Goal: Task Accomplishment & Management: Complete application form

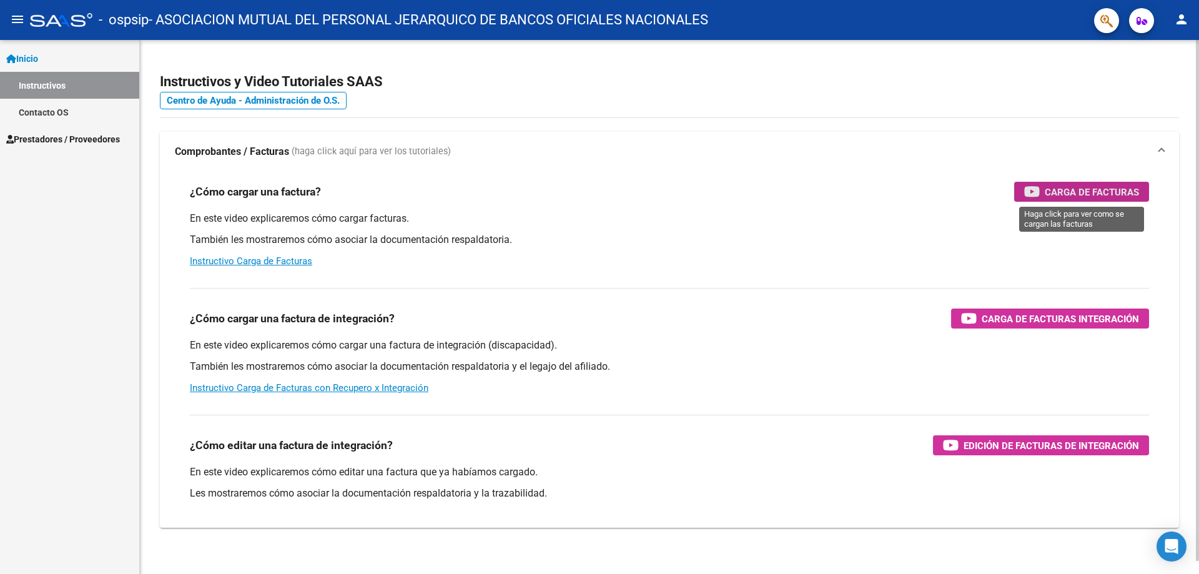
click at [1071, 196] on span "Carga de Facturas" at bounding box center [1092, 192] width 94 height 16
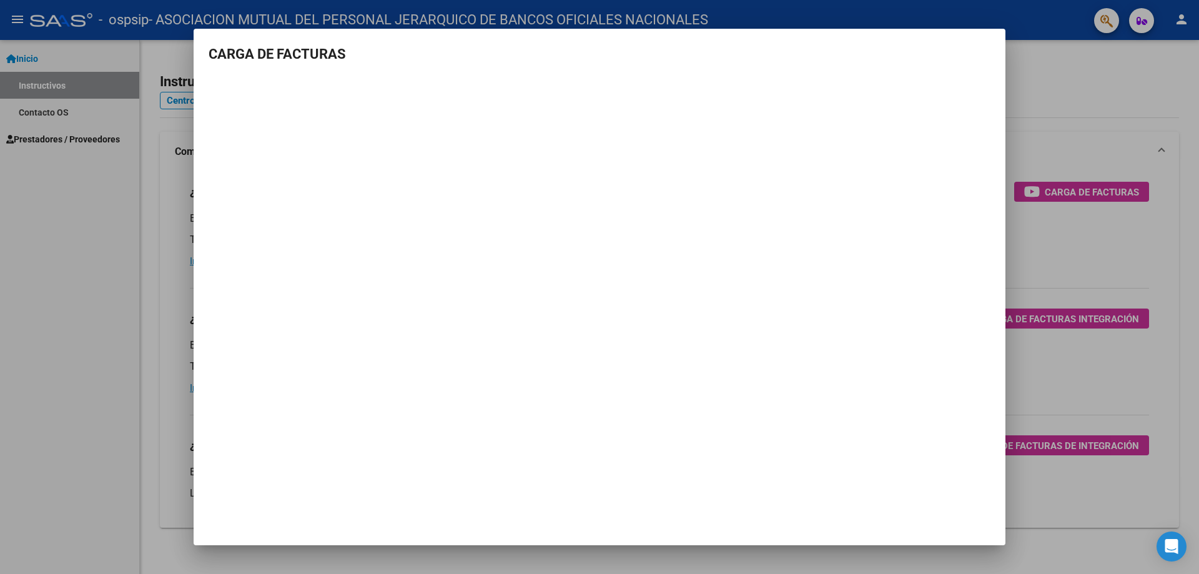
click at [1027, 84] on div at bounding box center [599, 287] width 1199 height 574
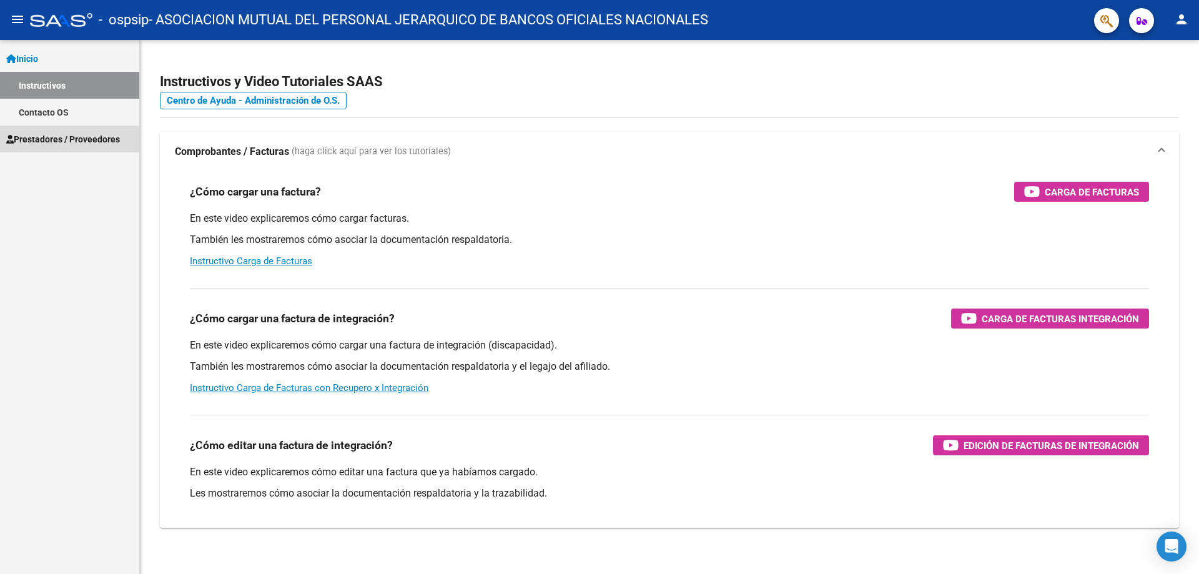
click at [54, 141] on span "Prestadores / Proveedores" at bounding box center [63, 139] width 114 height 14
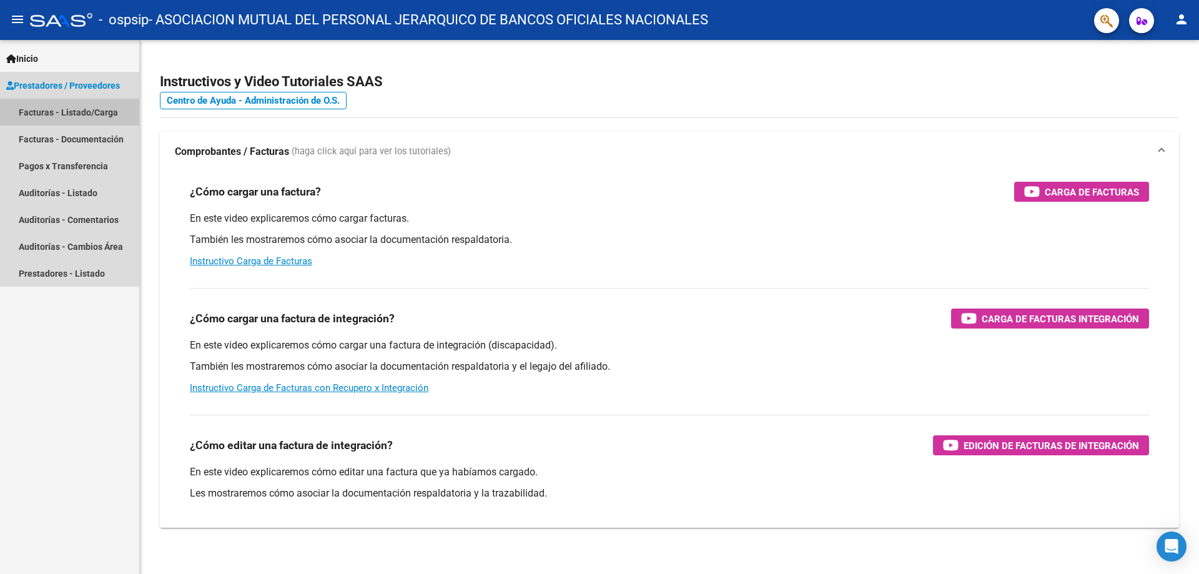
click at [62, 110] on link "Facturas - Listado/Carga" at bounding box center [69, 112] width 139 height 27
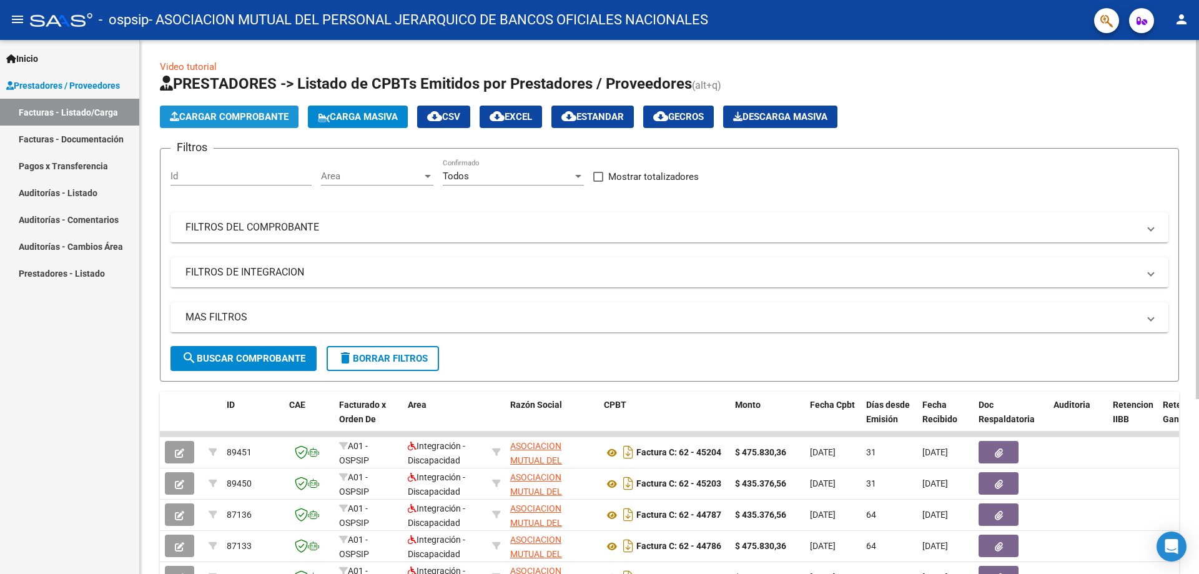
click at [272, 121] on span "Cargar Comprobante" at bounding box center [229, 116] width 119 height 11
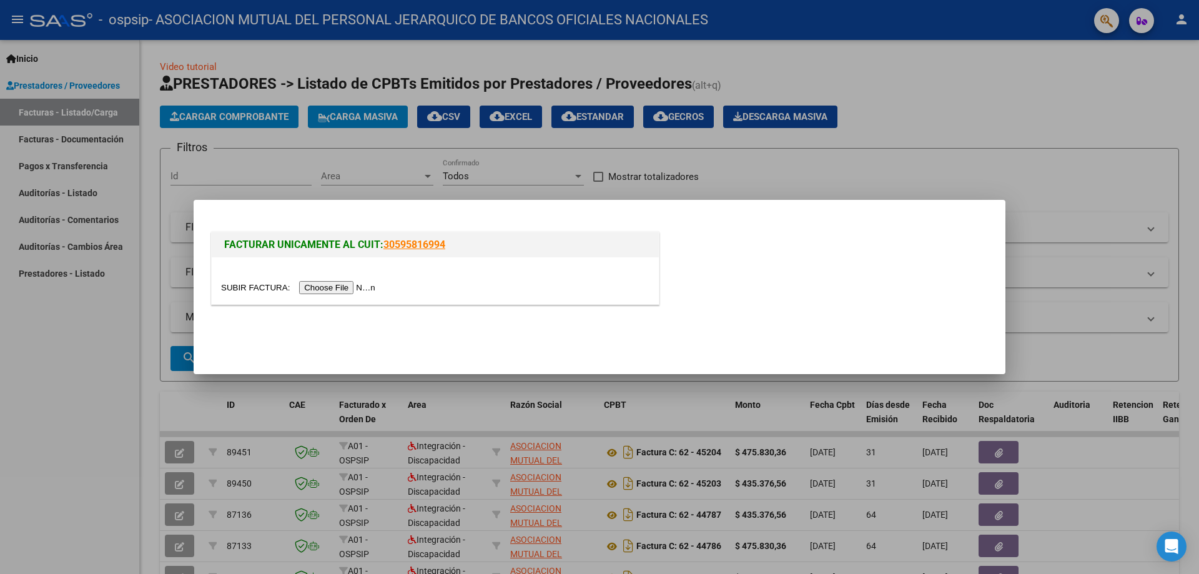
click at [359, 292] on input "file" at bounding box center [300, 287] width 158 height 13
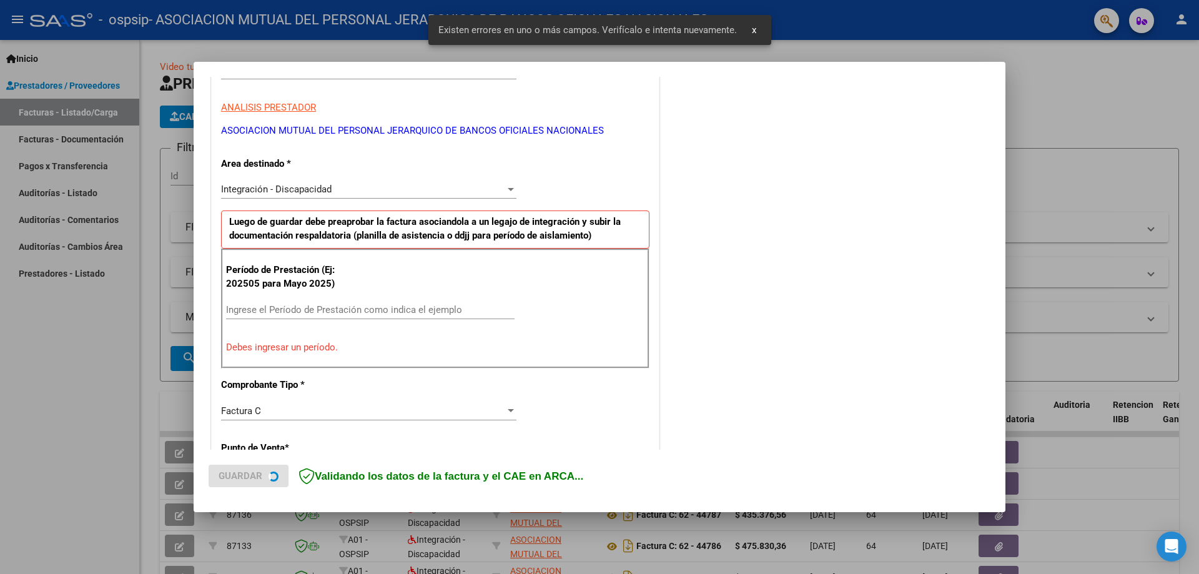
scroll to position [225, 0]
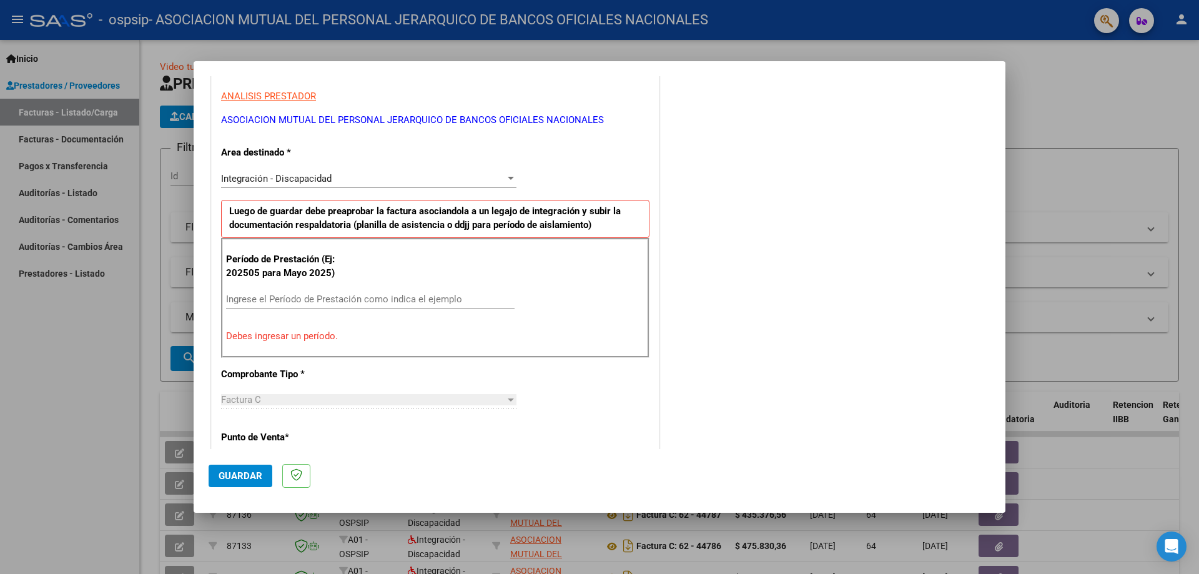
click at [314, 297] on input "Ingrese el Período de Prestación como indica el ejemplo" at bounding box center [370, 299] width 289 height 11
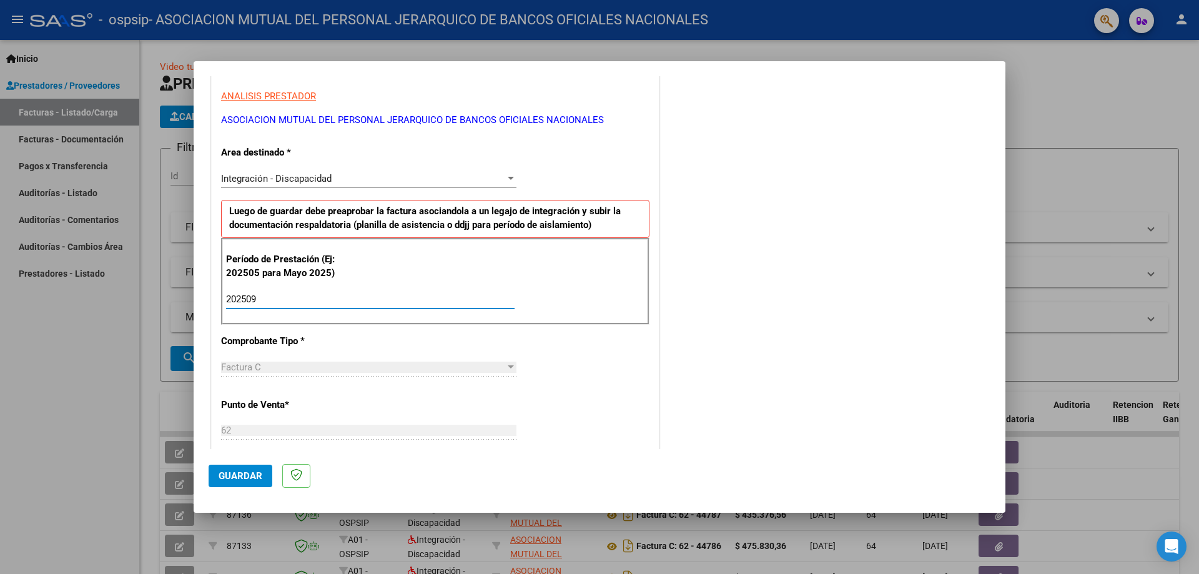
type input "202509"
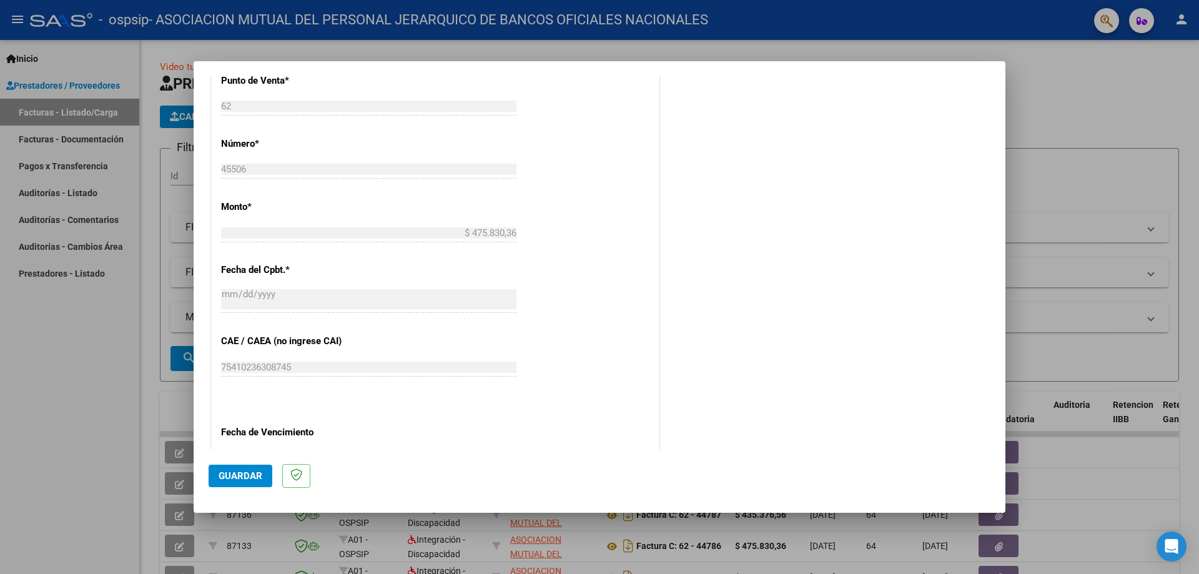
scroll to position [662, 0]
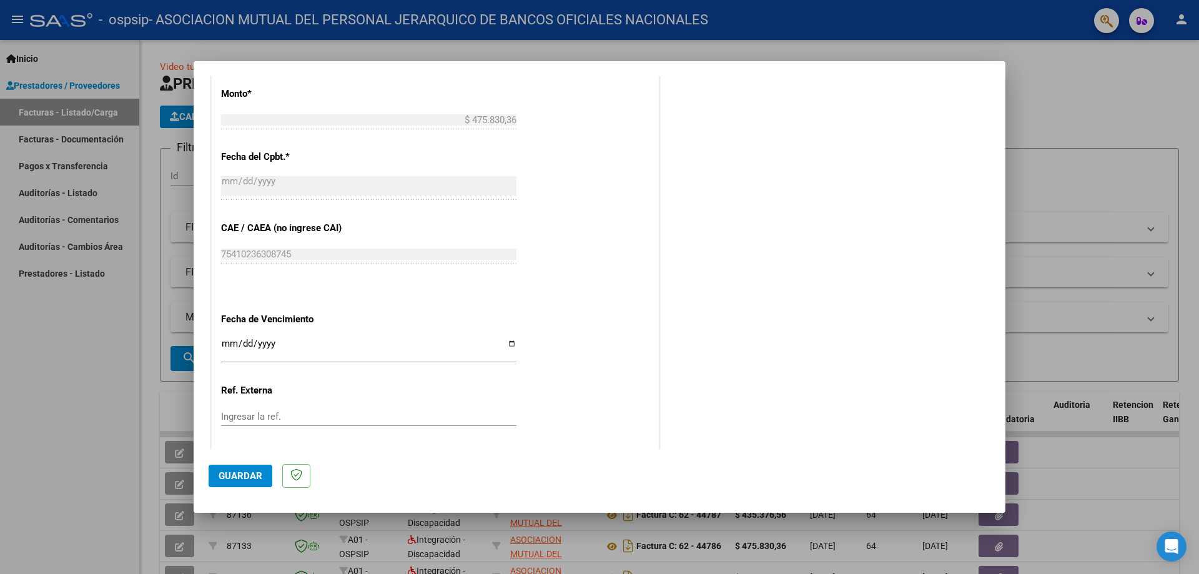
click at [510, 345] on input "Ingresar la fecha" at bounding box center [368, 349] width 295 height 20
type input "[DATE]"
click at [252, 481] on span "Guardar" at bounding box center [241, 475] width 44 height 11
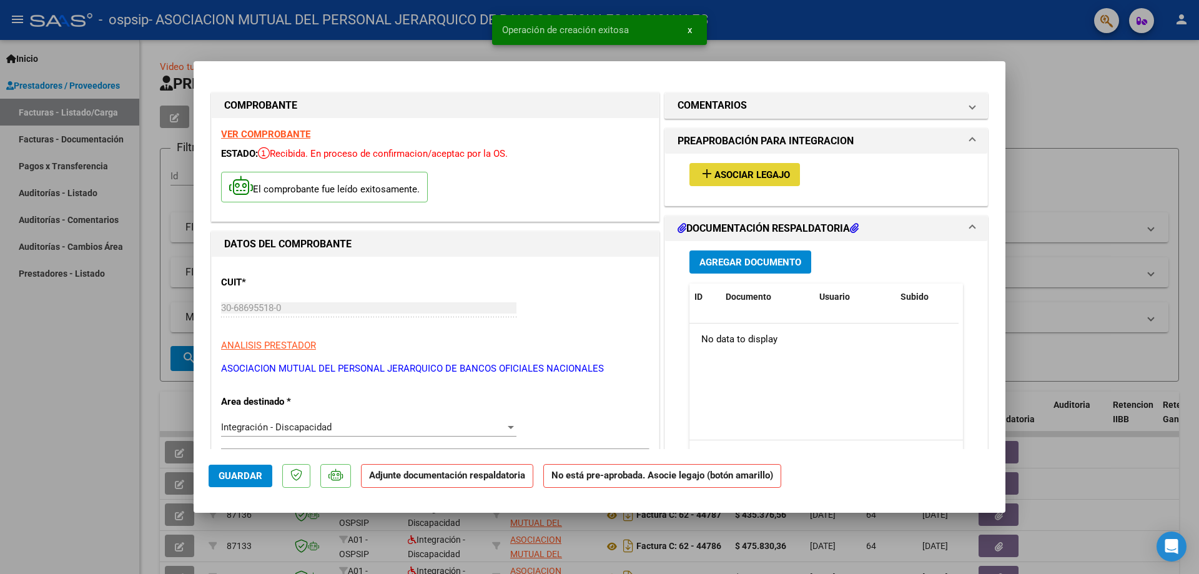
click at [707, 181] on mat-icon "add" at bounding box center [707, 173] width 15 height 15
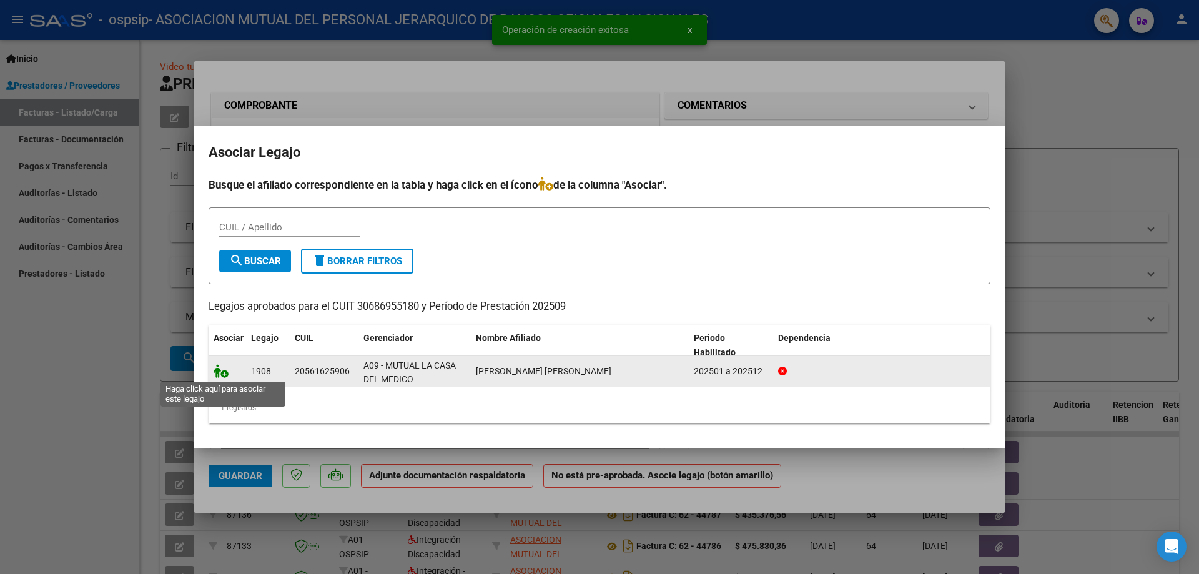
click at [219, 370] on icon at bounding box center [221, 371] width 15 height 14
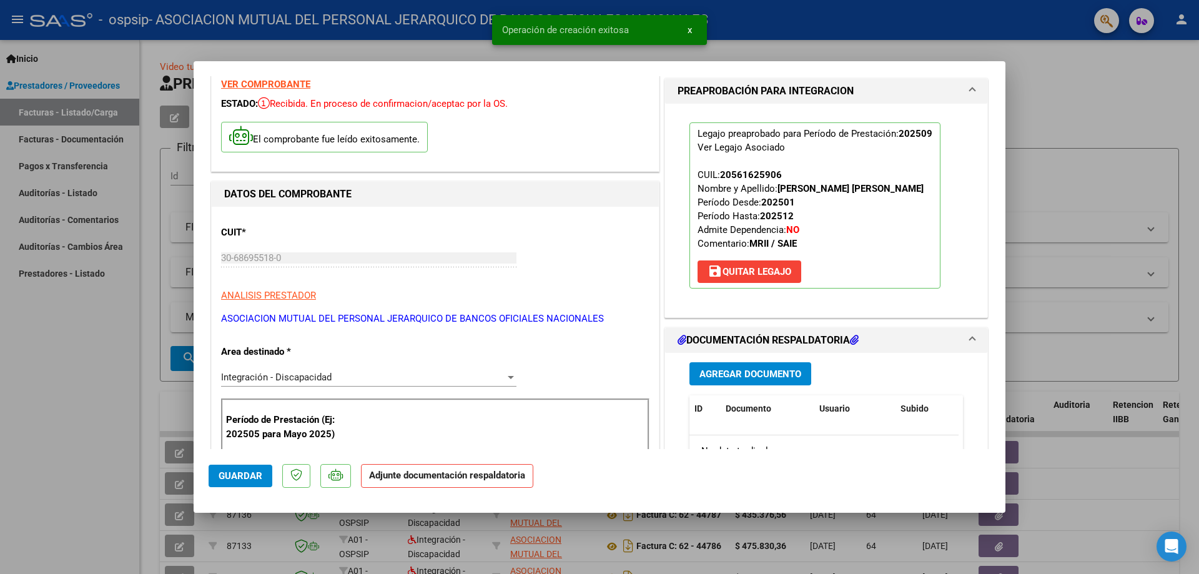
scroll to position [125, 0]
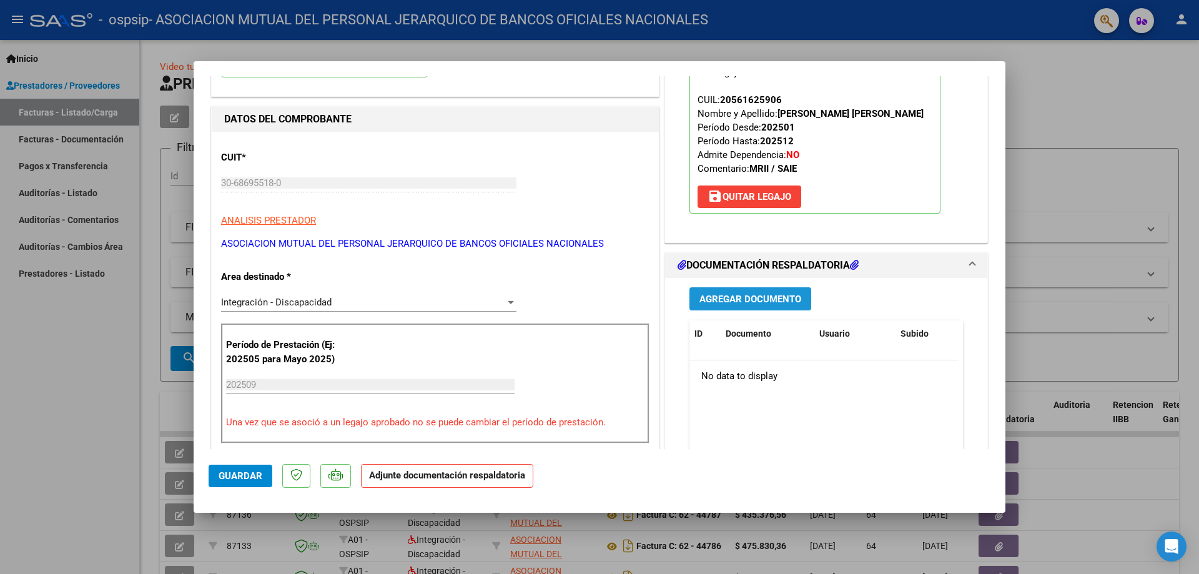
click at [748, 295] on span "Agregar Documento" at bounding box center [751, 299] width 102 height 11
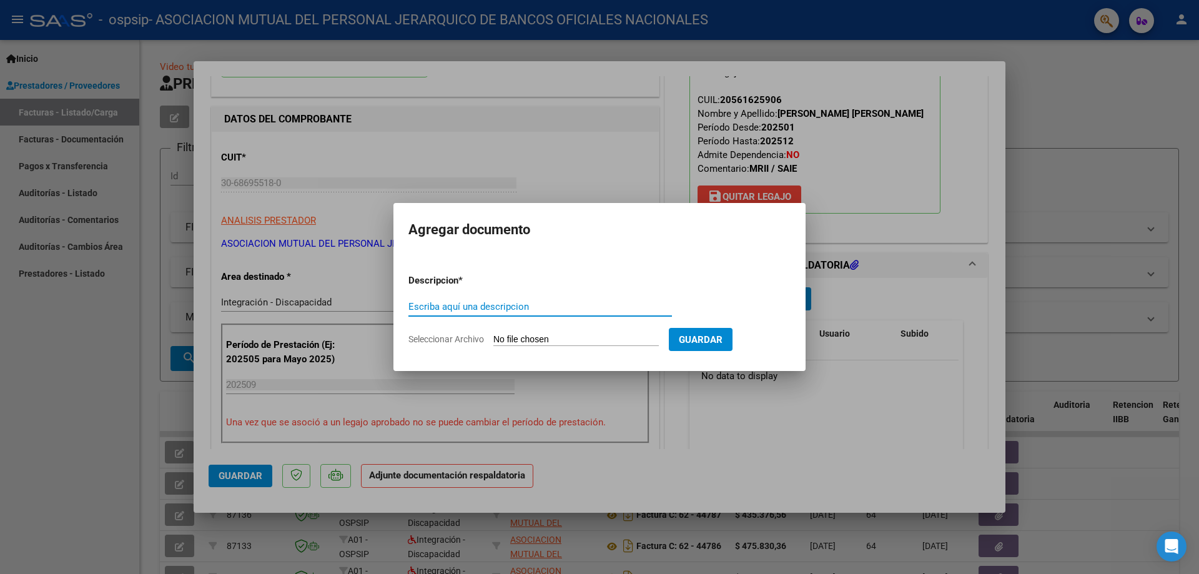
click at [576, 310] on input "Escriba aquí una descripcion" at bounding box center [540, 306] width 264 height 11
type input "ASISTENCIA"
click at [599, 341] on input "Seleccionar Archivo" at bounding box center [576, 340] width 166 height 12
type input "C:\fakepath\ASISTENCIA.pdf"
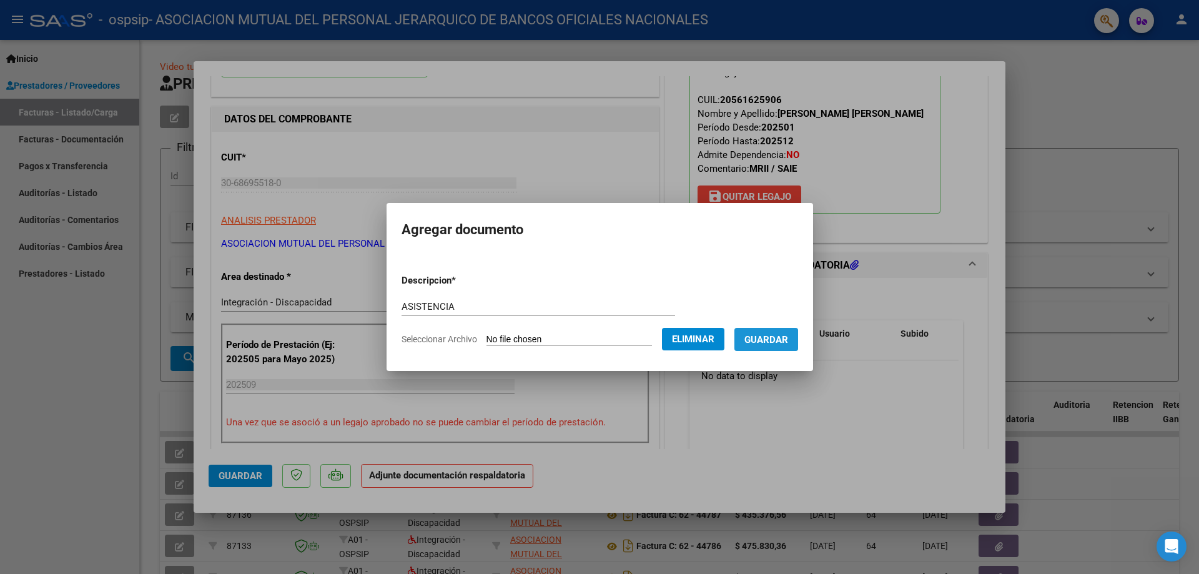
click at [788, 338] on span "Guardar" at bounding box center [767, 339] width 44 height 11
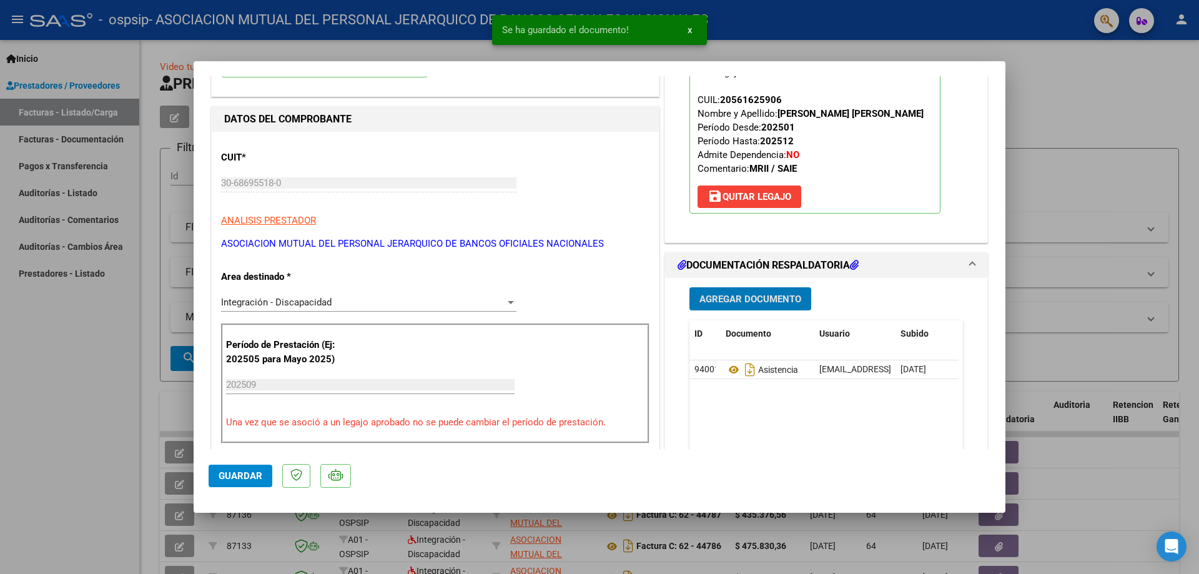
click at [1148, 101] on div at bounding box center [599, 287] width 1199 height 574
type input "$ 0,00"
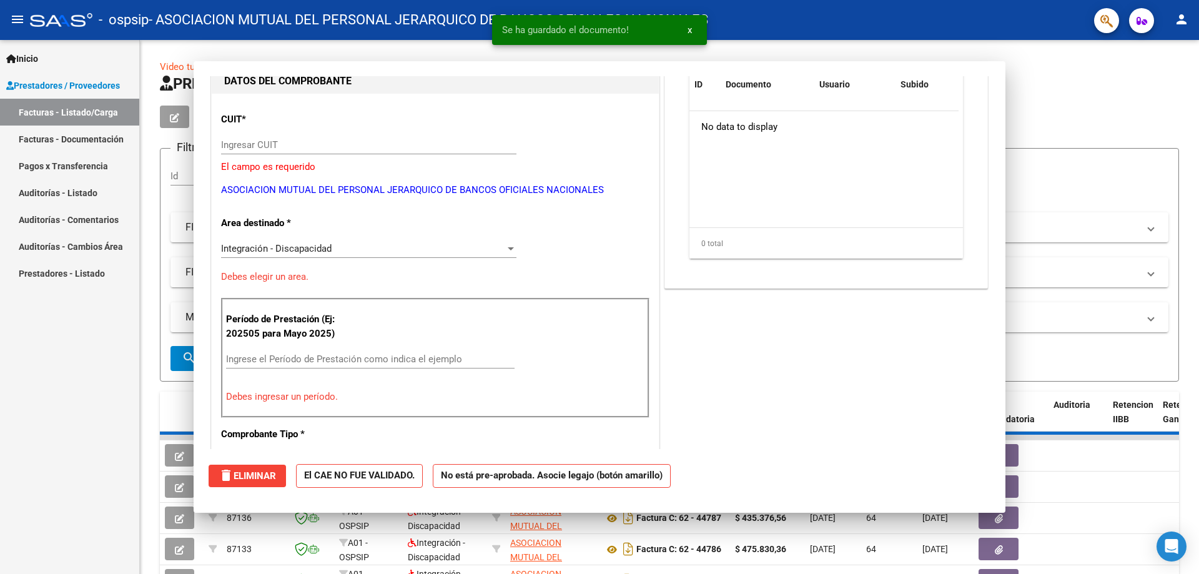
scroll to position [132, 0]
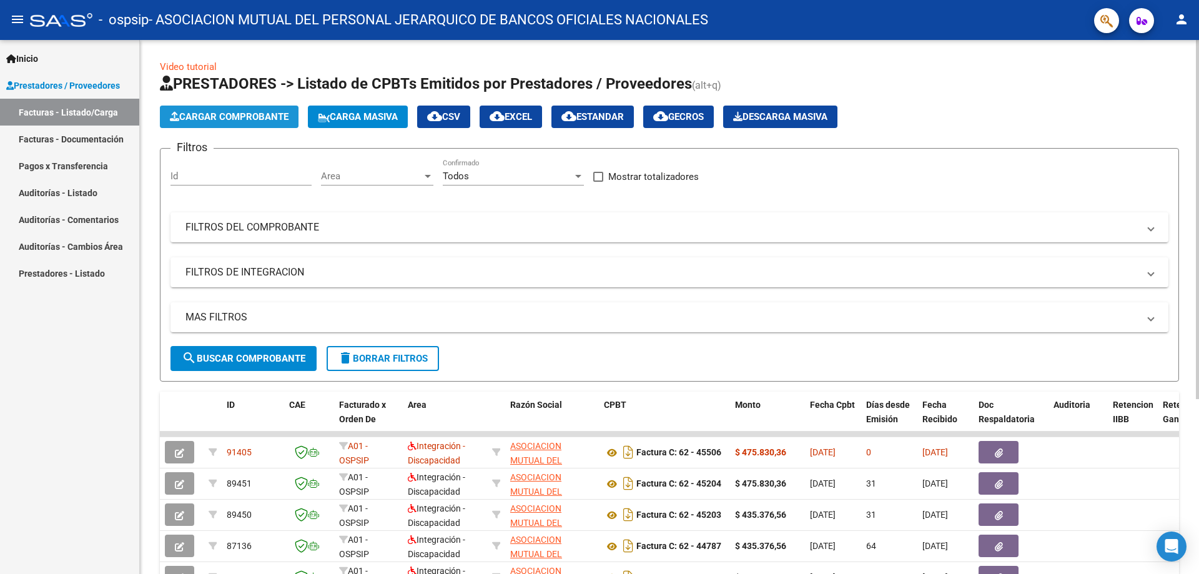
click at [239, 120] on span "Cargar Comprobante" at bounding box center [229, 116] width 119 height 11
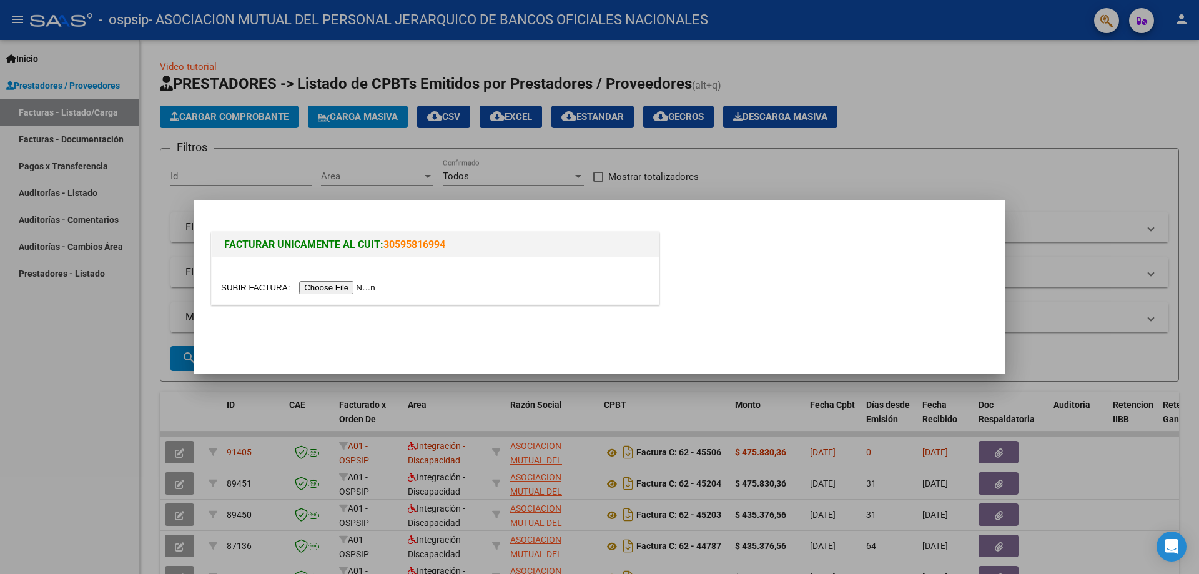
click at [365, 289] on input "file" at bounding box center [300, 287] width 158 height 13
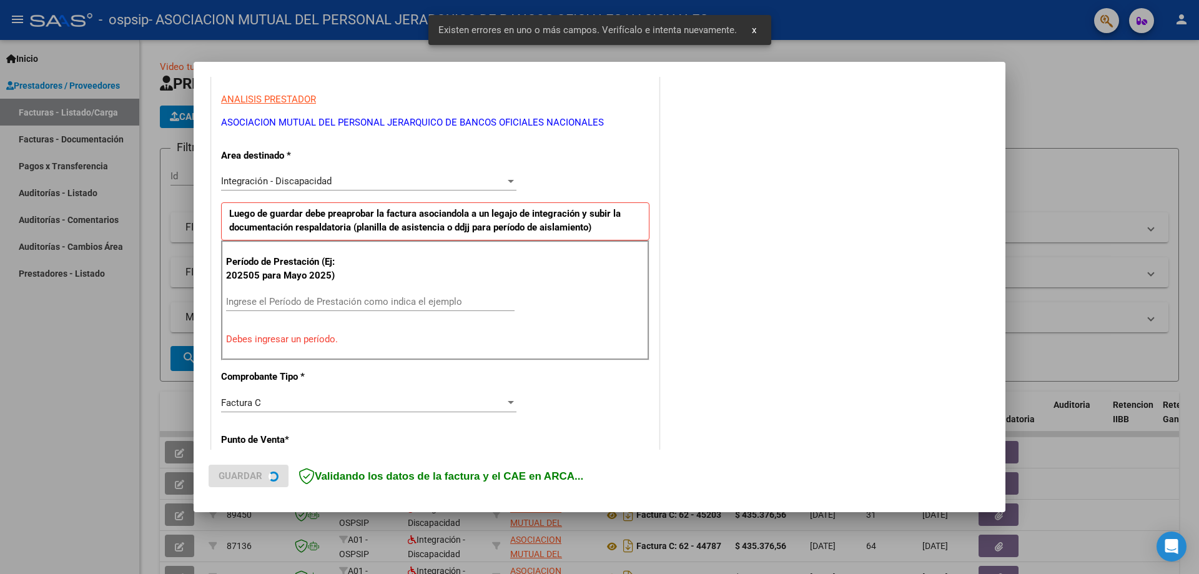
scroll to position [225, 0]
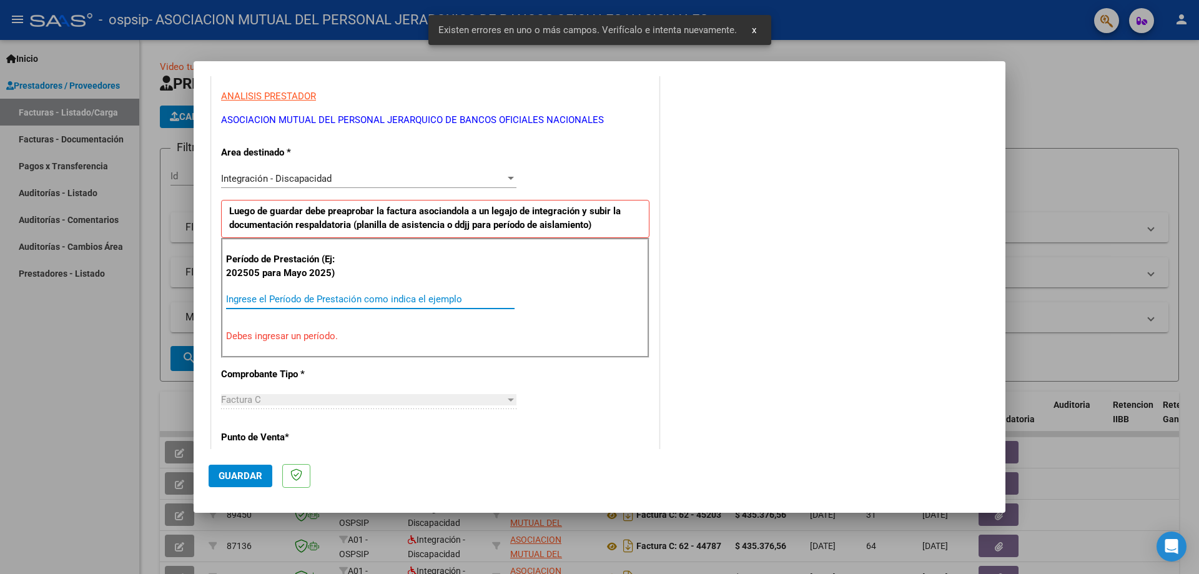
click at [364, 301] on input "Ingrese el Período de Prestación como indica el ejemplo" at bounding box center [370, 299] width 289 height 11
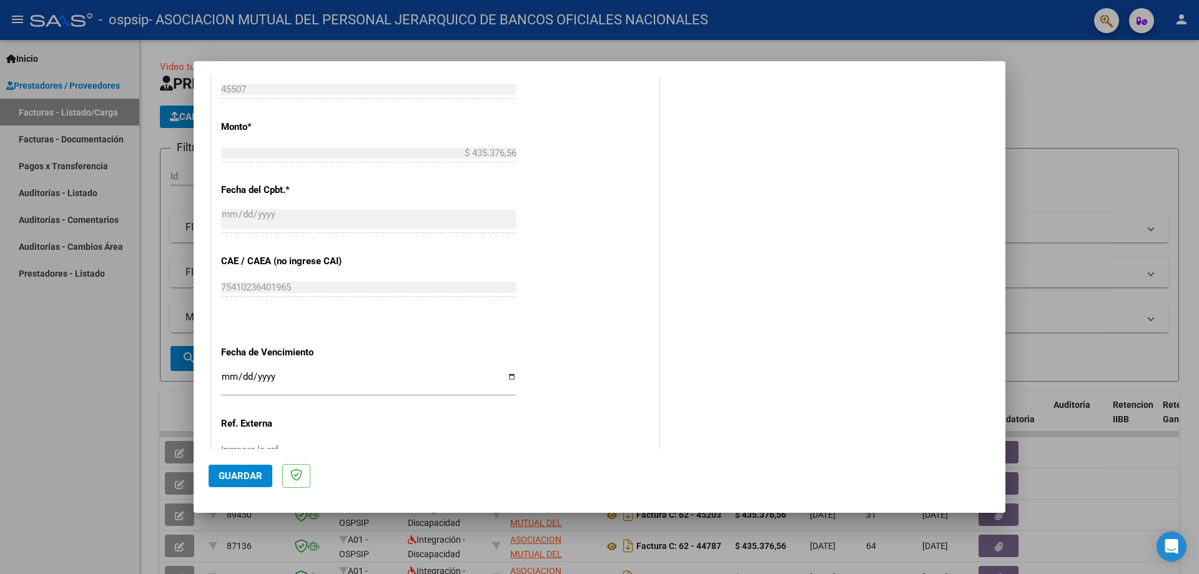
scroll to position [726, 0]
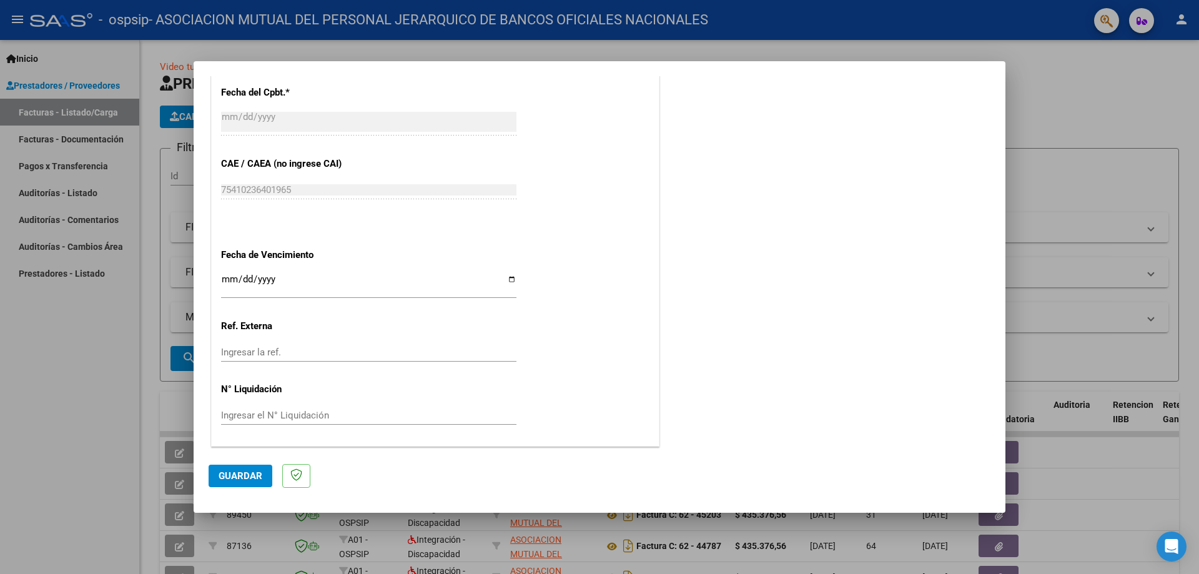
type input "202509"
drag, startPoint x: 508, startPoint y: 279, endPoint x: 410, endPoint y: 328, distance: 109.2
click at [508, 279] on input "Ingresar la fecha" at bounding box center [368, 284] width 295 height 20
type input "[DATE]"
click at [240, 488] on mat-dialog-actions "Guardar" at bounding box center [600, 473] width 782 height 49
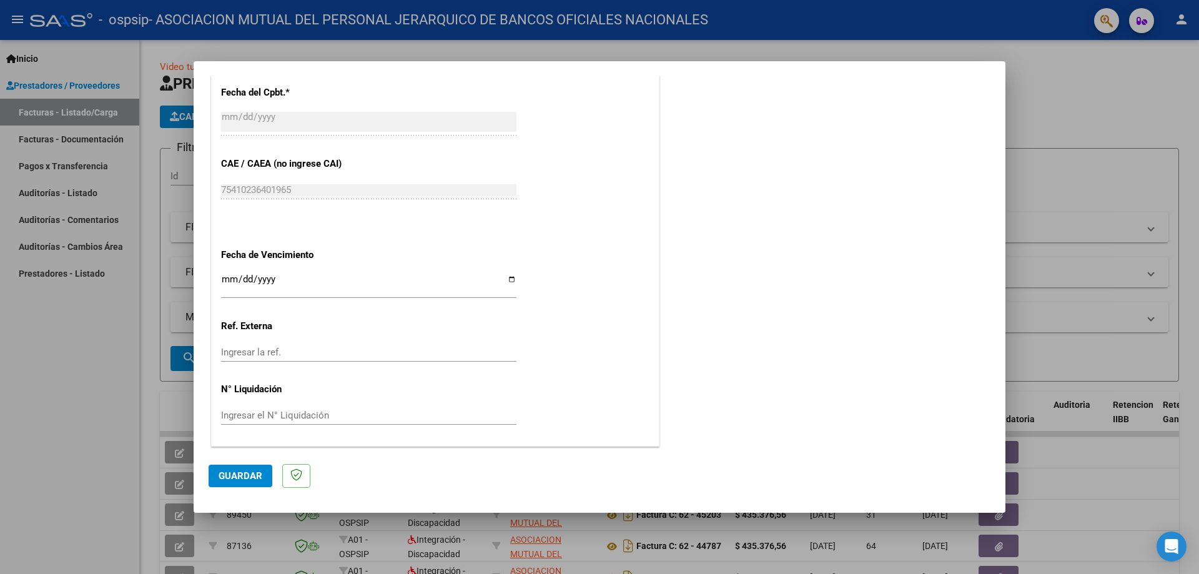
click at [248, 468] on button "Guardar" at bounding box center [241, 476] width 64 height 22
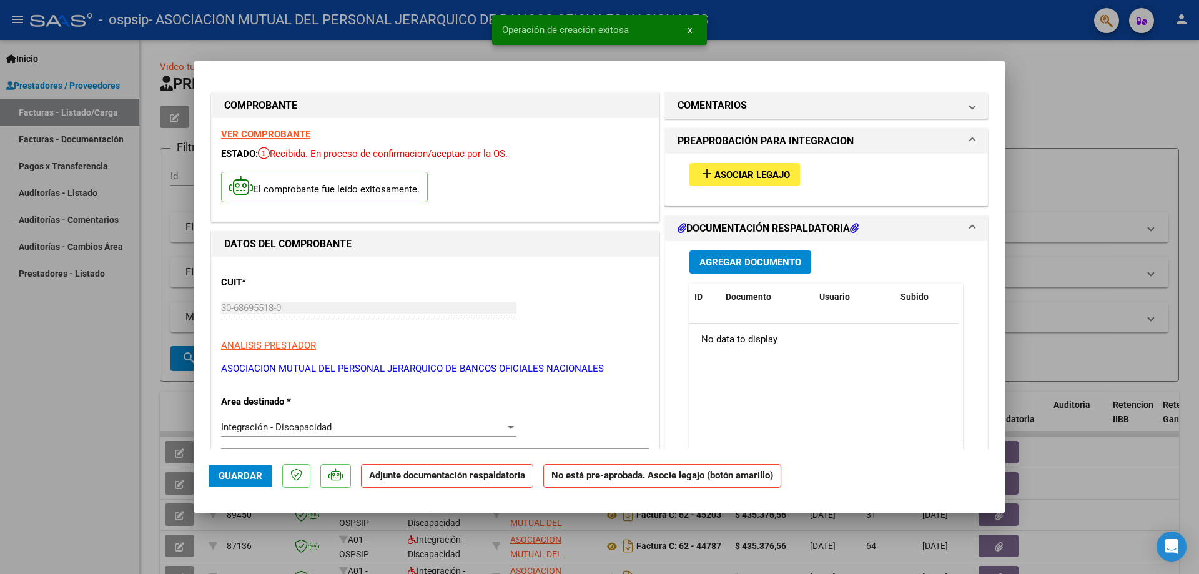
click at [759, 177] on span "Asociar Legajo" at bounding box center [753, 174] width 76 height 11
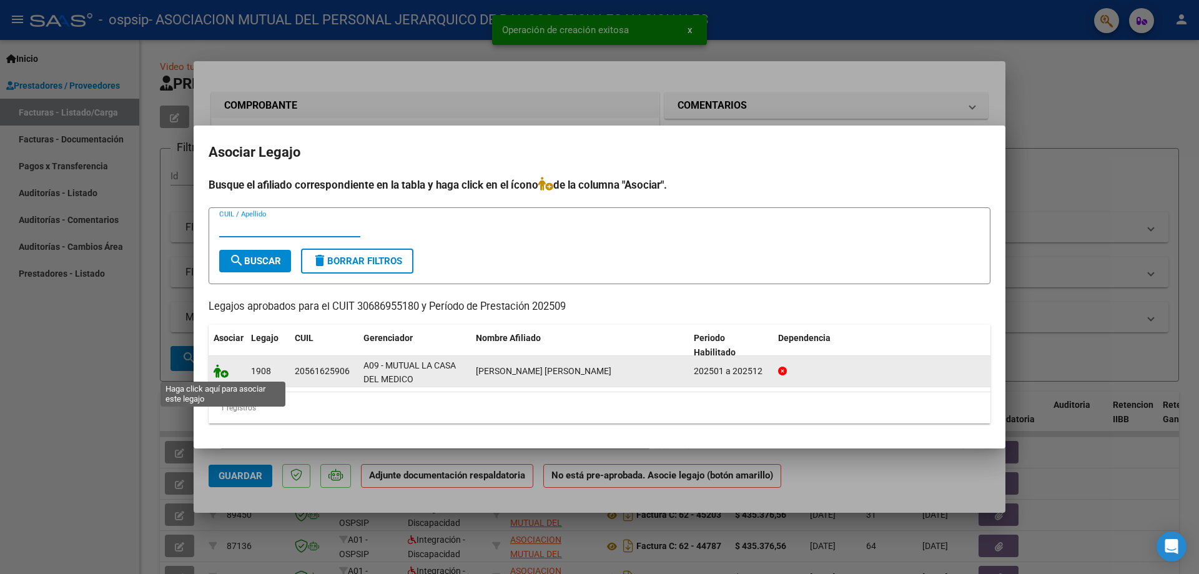
click at [219, 370] on icon at bounding box center [221, 371] width 15 height 14
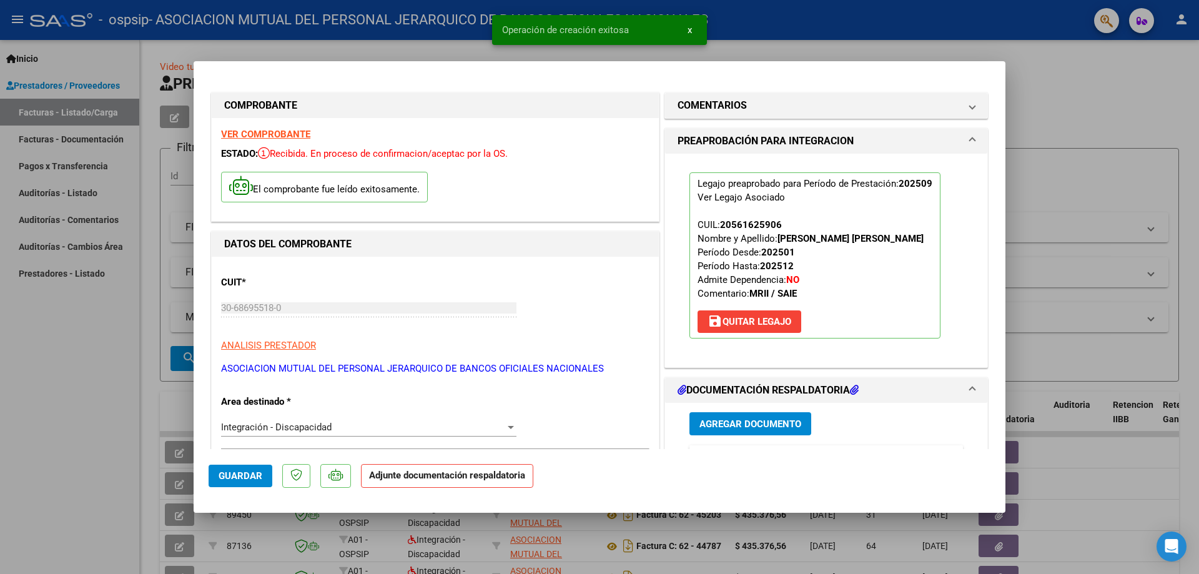
click at [768, 422] on span "Agregar Documento" at bounding box center [751, 423] width 102 height 11
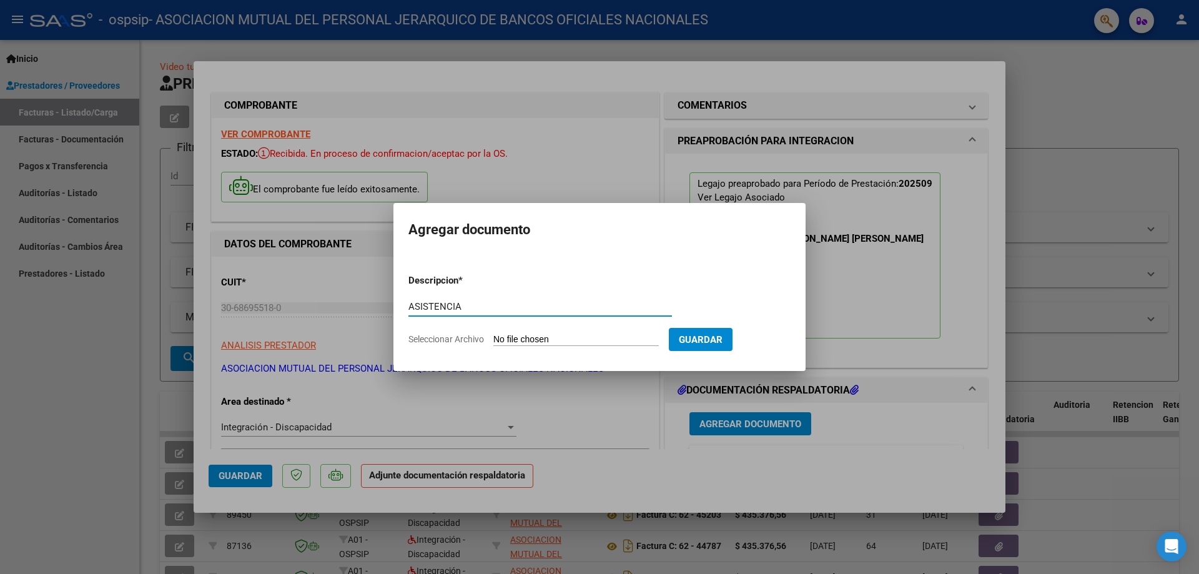
type input "ASISTENCIA"
click at [620, 333] on form "Descripcion * ASISTENCIA Escriba aquí una descripcion Seleccionar Archivo Guard…" at bounding box center [599, 309] width 382 height 91
click at [519, 339] on input "Seleccionar Archivo" at bounding box center [576, 340] width 166 height 12
type input "C:\fakepath\ASISTENCIA.pdf"
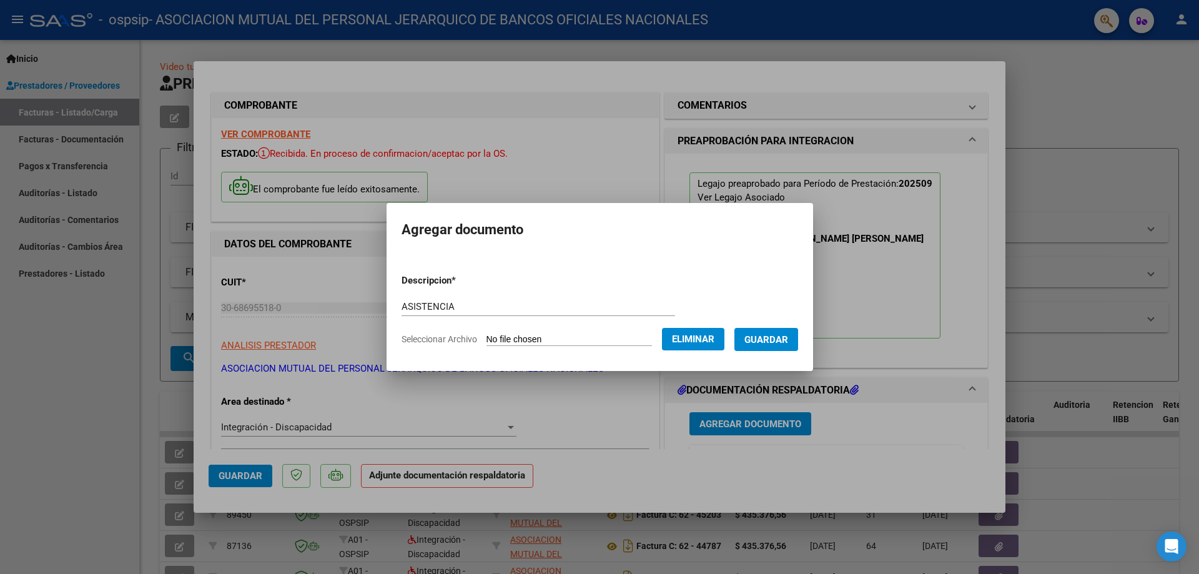
click at [784, 342] on span "Guardar" at bounding box center [767, 339] width 44 height 11
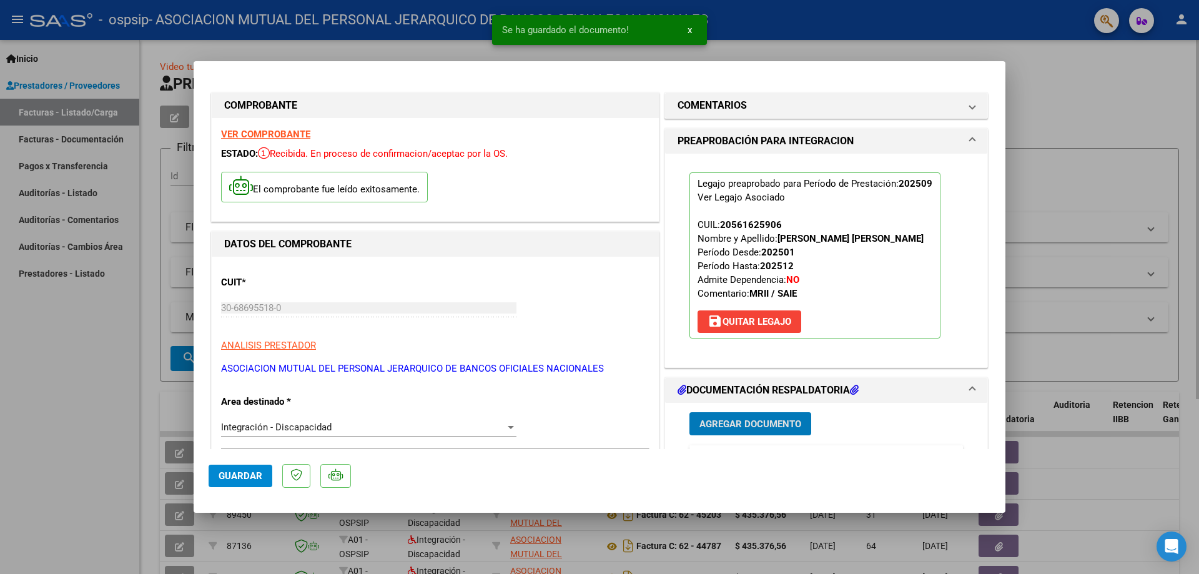
click at [1076, 109] on div at bounding box center [599, 287] width 1199 height 574
